Goal: Information Seeking & Learning: Learn about a topic

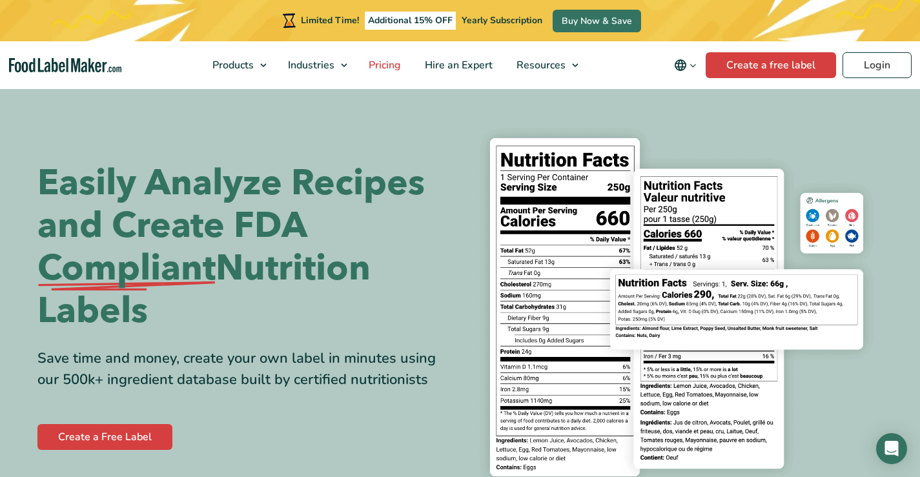
click at [386, 68] on span "Pricing" at bounding box center [383, 65] width 37 height 14
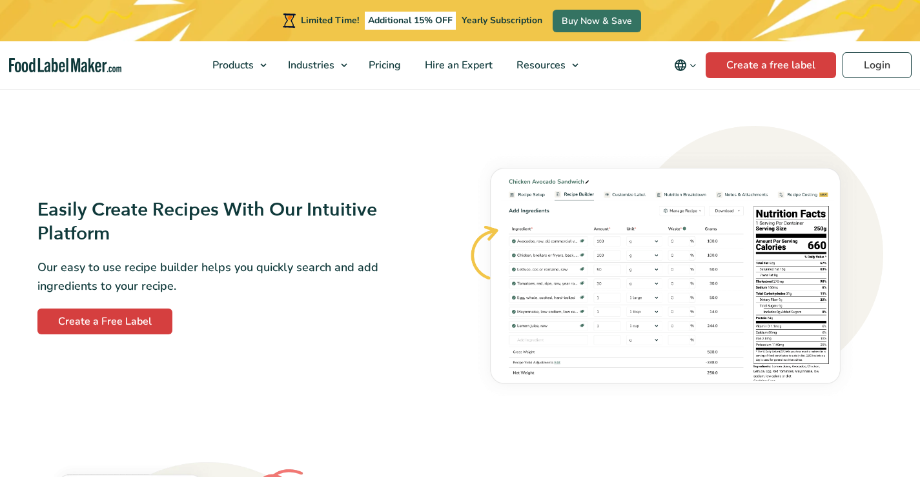
scroll to position [710, 0]
